Goal: Check status: Check status

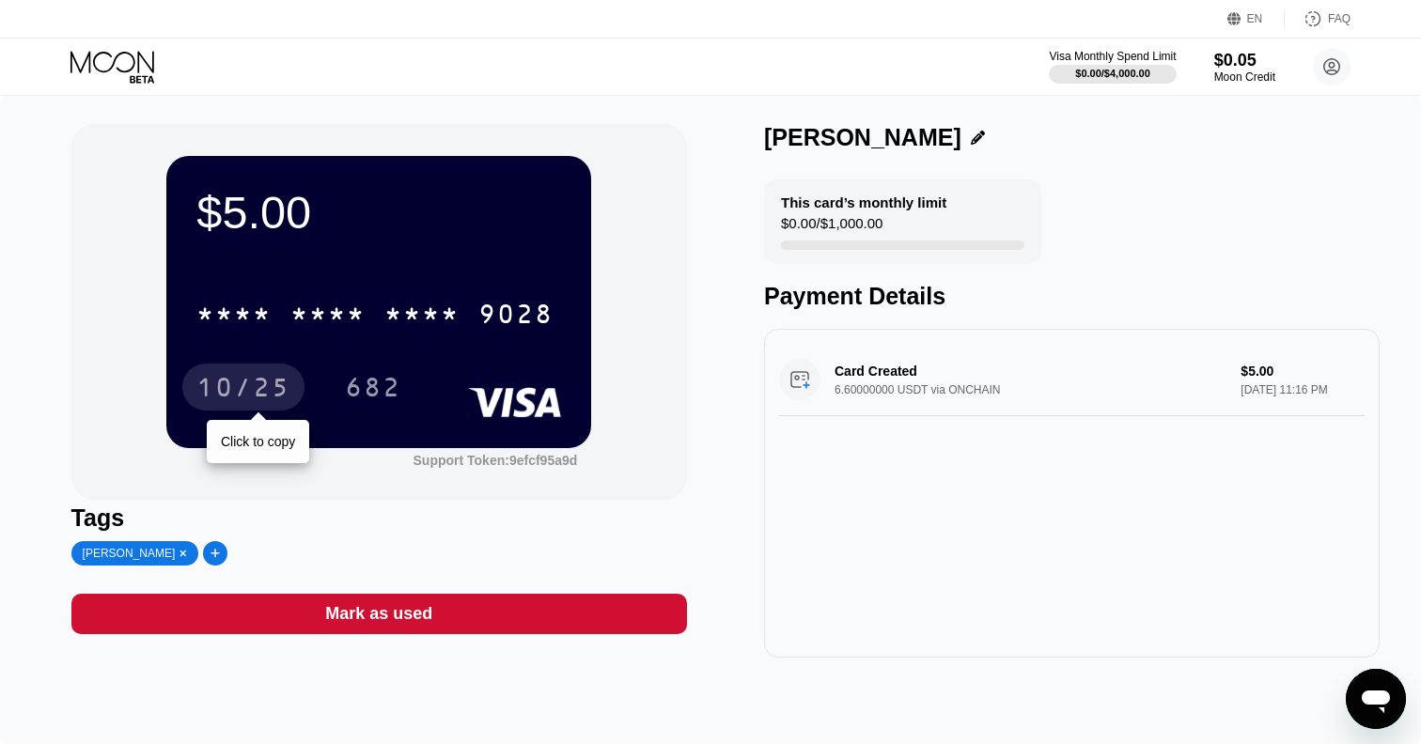
click at [254, 385] on div "10/25" at bounding box center [243, 390] width 94 height 30
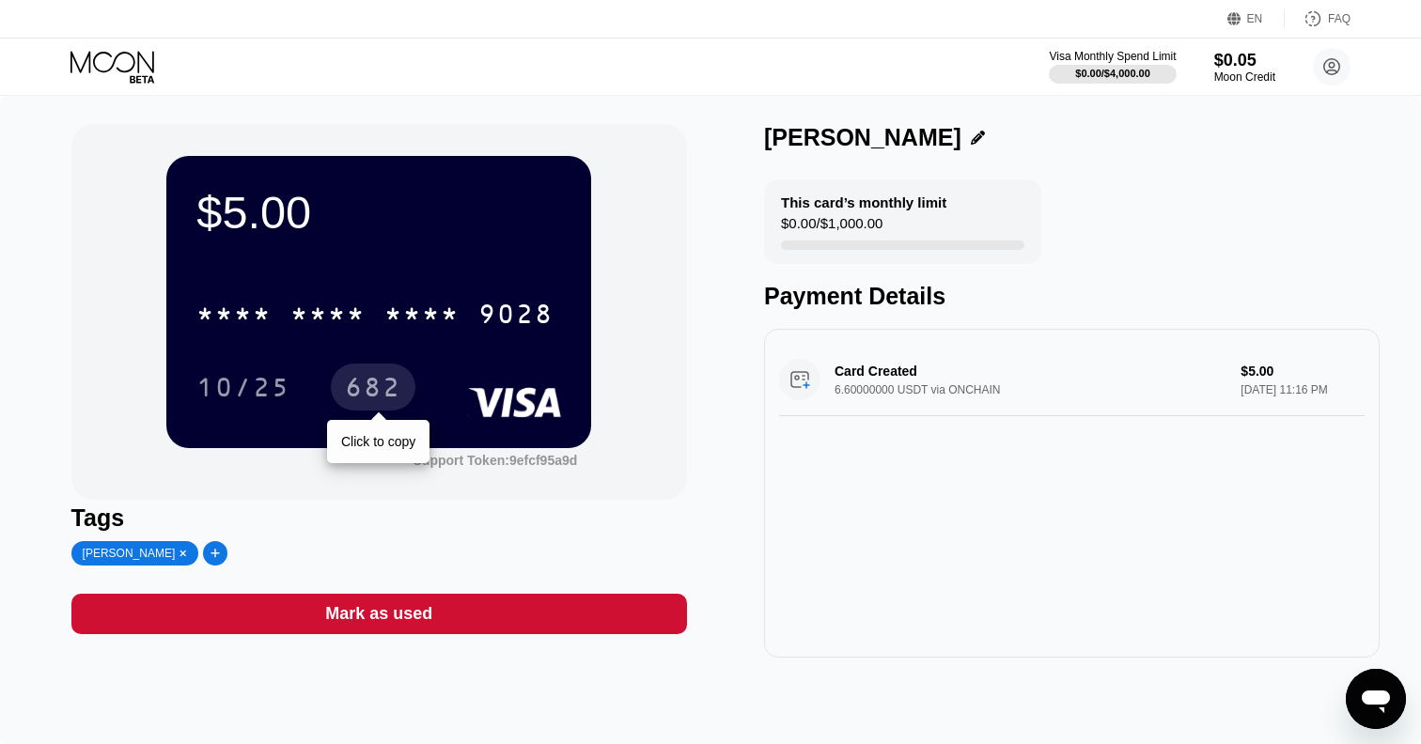
click at [365, 402] on div "682" at bounding box center [373, 390] width 56 height 30
